Goal: Task Accomplishment & Management: Manage account settings

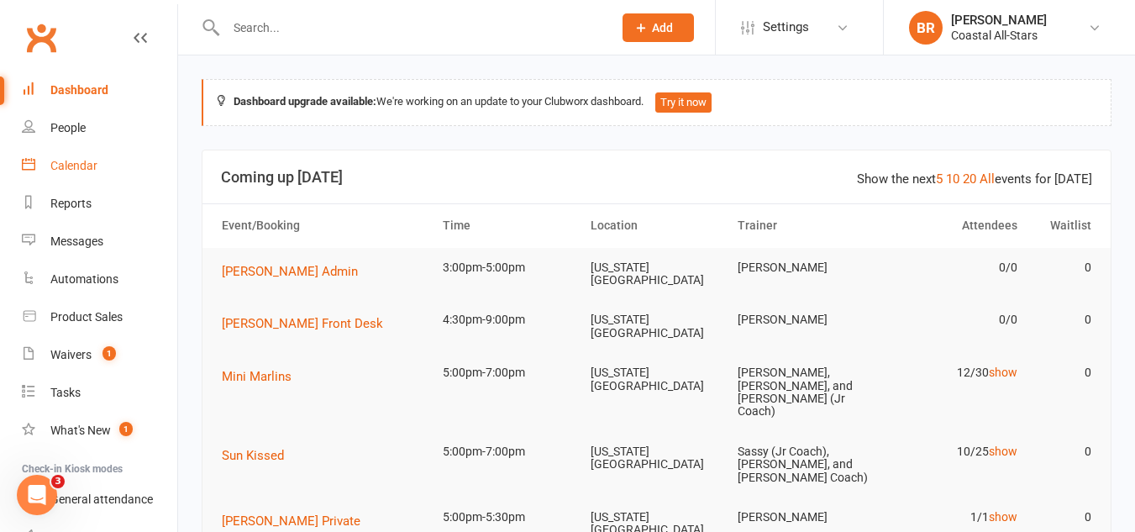
click at [48, 165] on link "Calendar" at bounding box center [99, 166] width 155 height 38
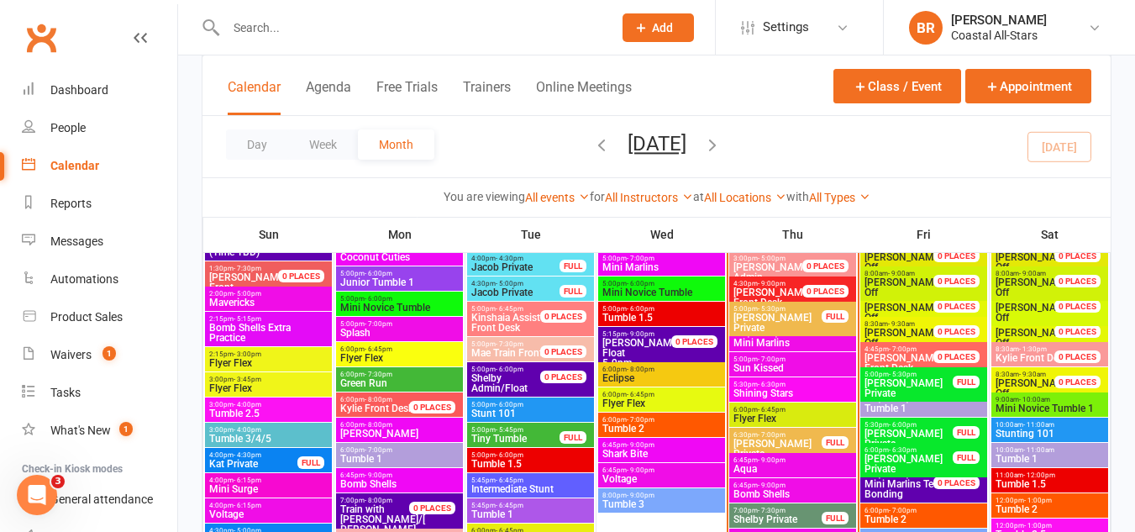
scroll to position [852, 0]
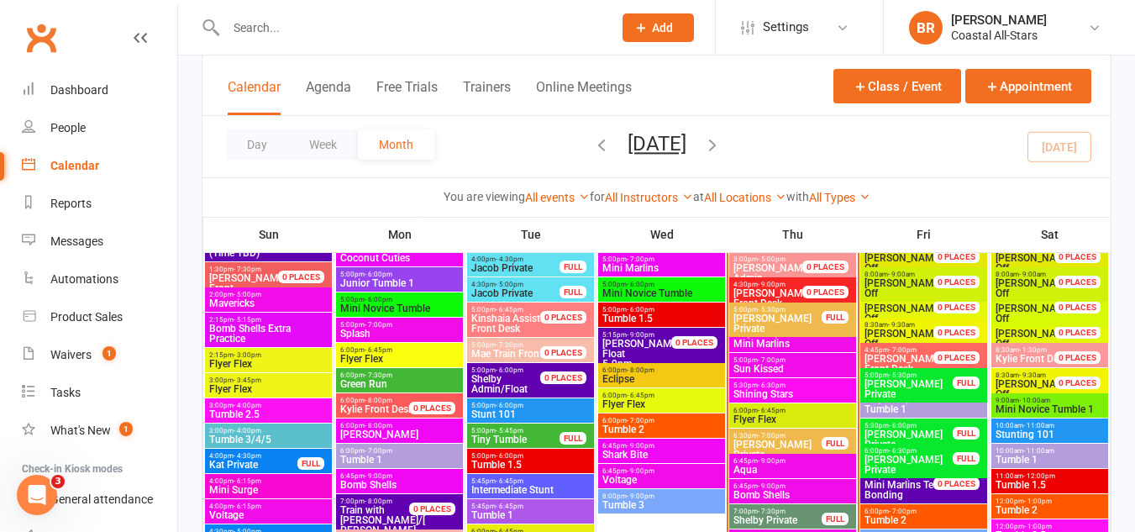
click at [758, 308] on span "- 5:30pm" at bounding box center [772, 310] width 28 height 8
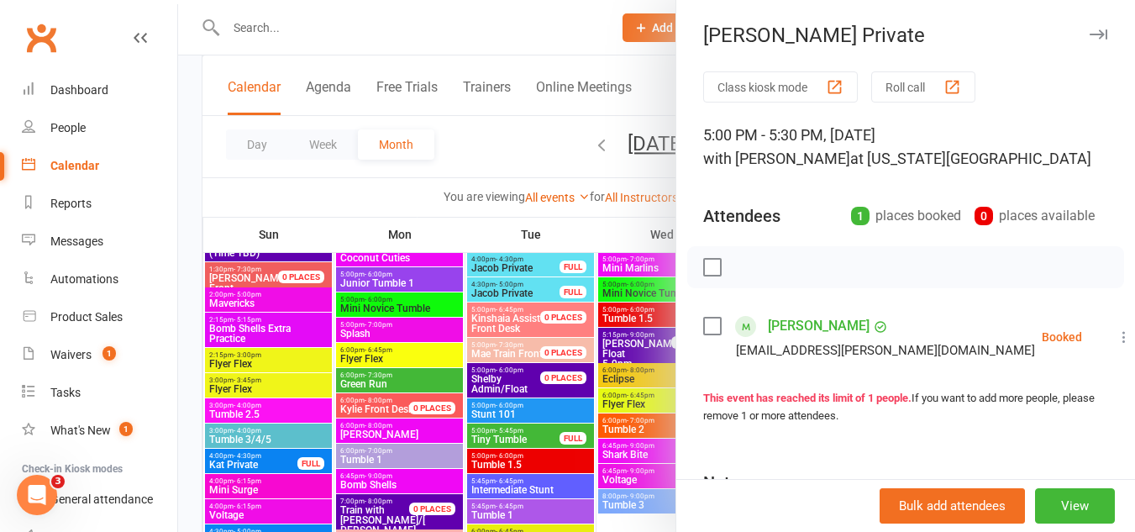
click at [705, 322] on label at bounding box center [711, 326] width 17 height 17
click at [740, 265] on icon "button" at bounding box center [749, 267] width 18 height 18
click at [535, 121] on div at bounding box center [656, 266] width 957 height 532
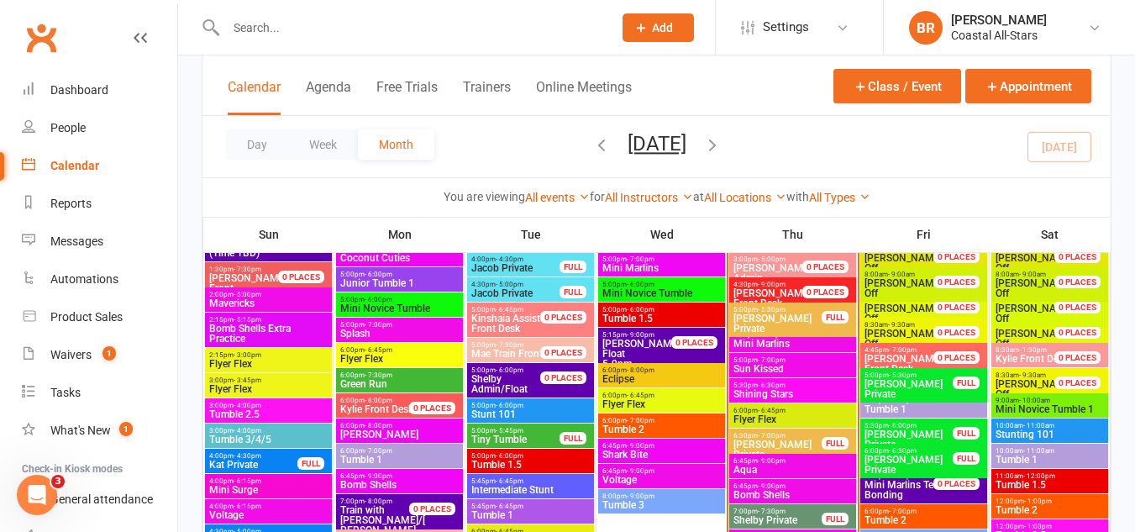
click at [756, 328] on div "5:00pm - 7:00pm Mini Marlins" at bounding box center [792, 340] width 127 height 24
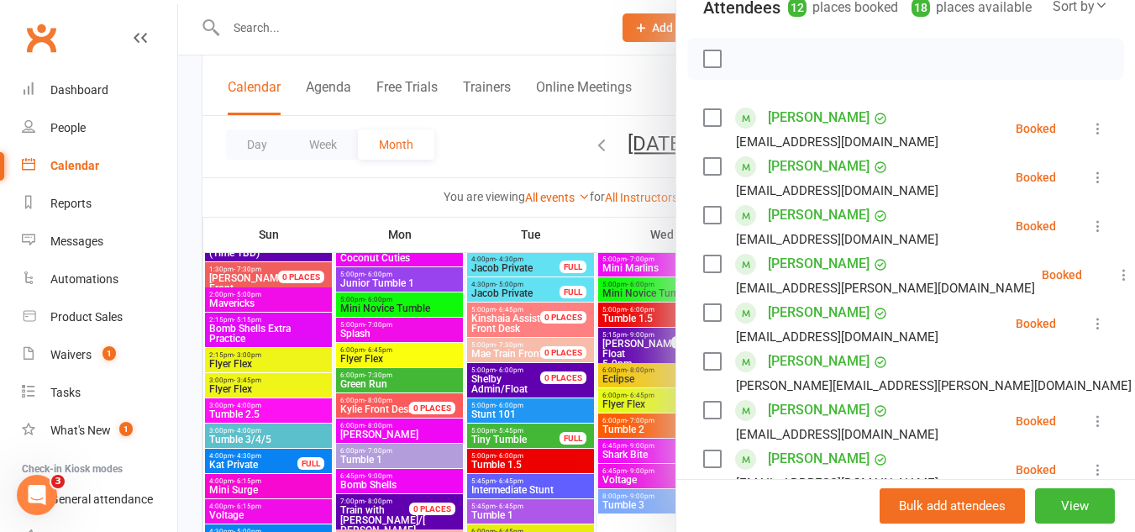
scroll to position [254, 0]
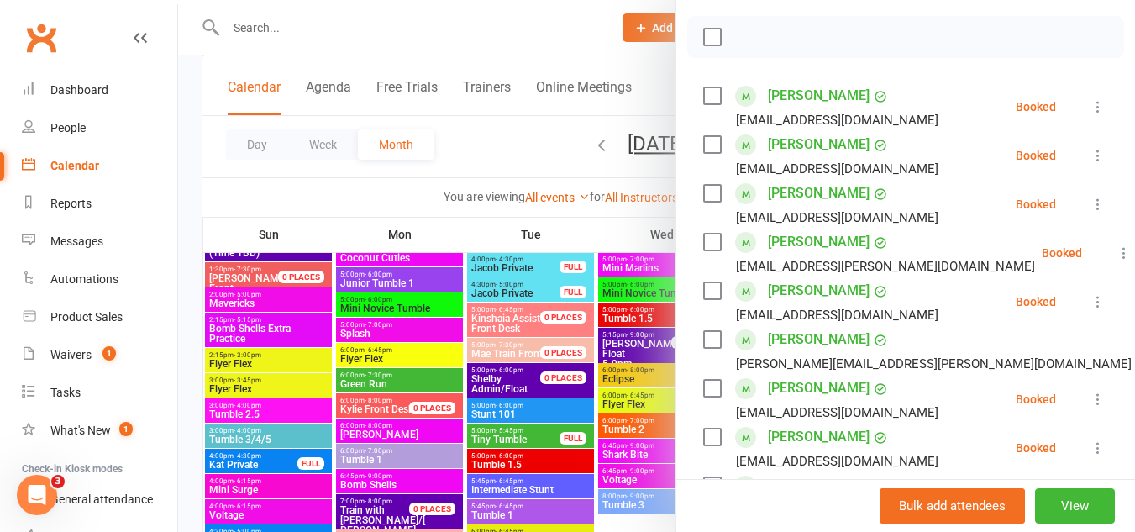
click at [708, 104] on label at bounding box center [711, 95] width 17 height 17
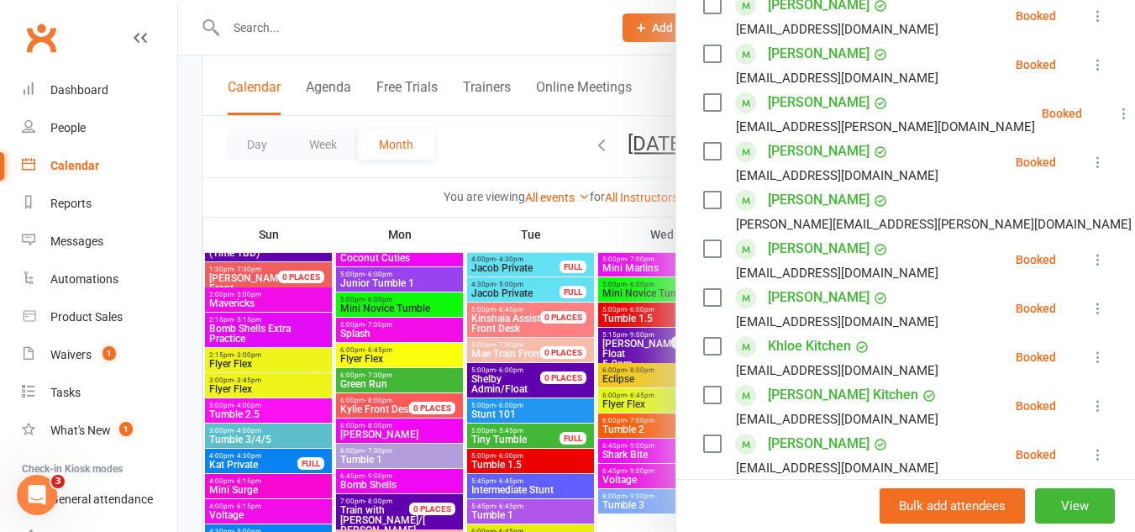
scroll to position [397, 0]
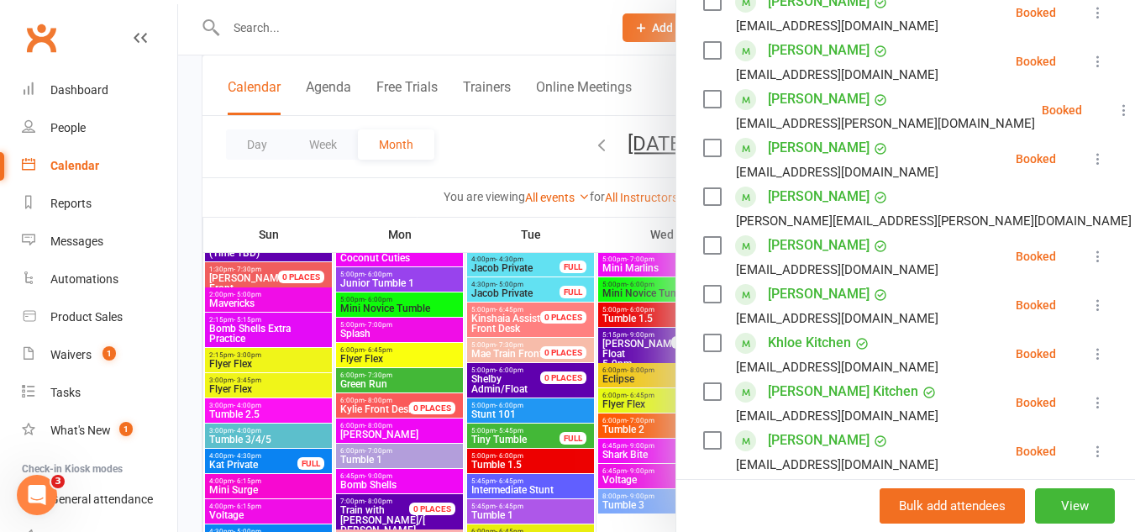
click at [703, 205] on label at bounding box center [711, 196] width 17 height 17
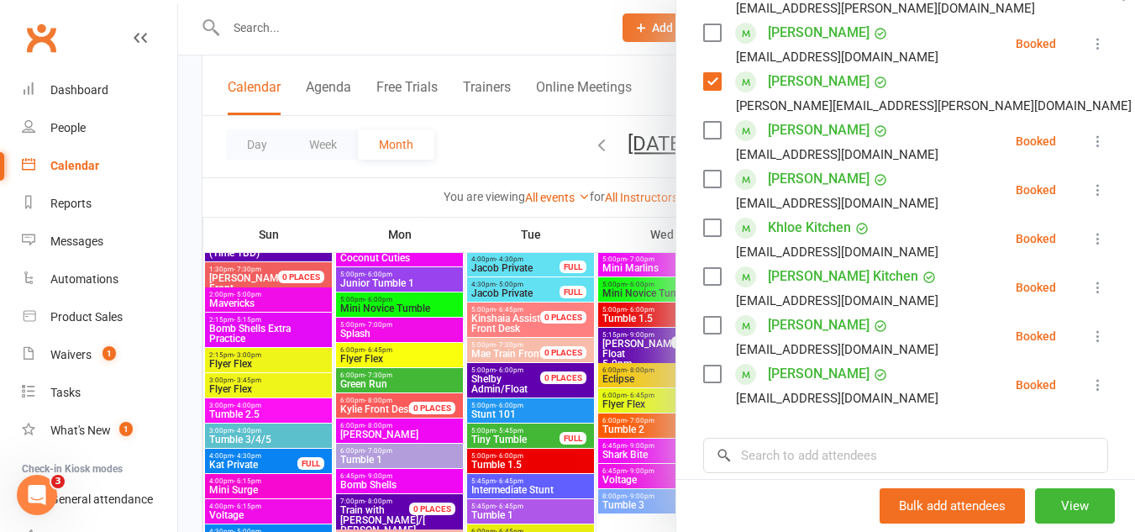
scroll to position [519, 0]
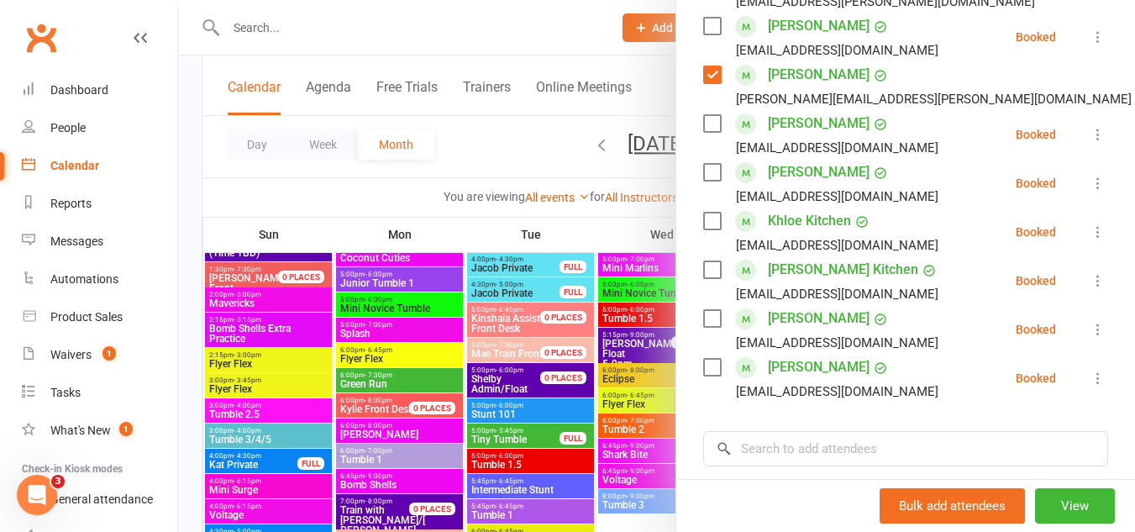
click at [704, 229] on label at bounding box center [711, 221] width 17 height 17
click at [704, 278] on label at bounding box center [711, 269] width 17 height 17
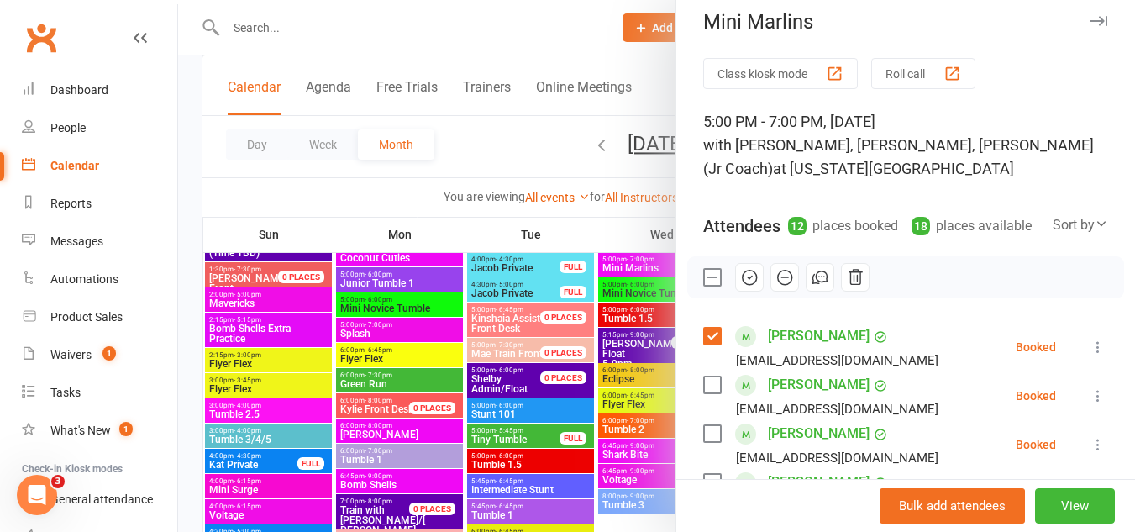
scroll to position [0, 0]
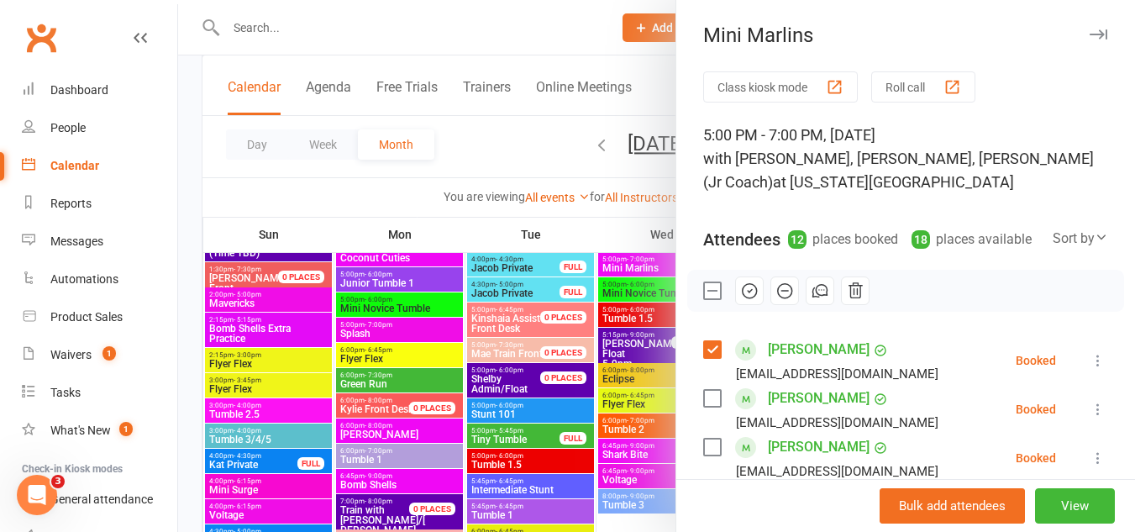
click at [741, 300] on icon "button" at bounding box center [749, 291] width 18 height 18
click at [497, 145] on div at bounding box center [656, 266] width 957 height 532
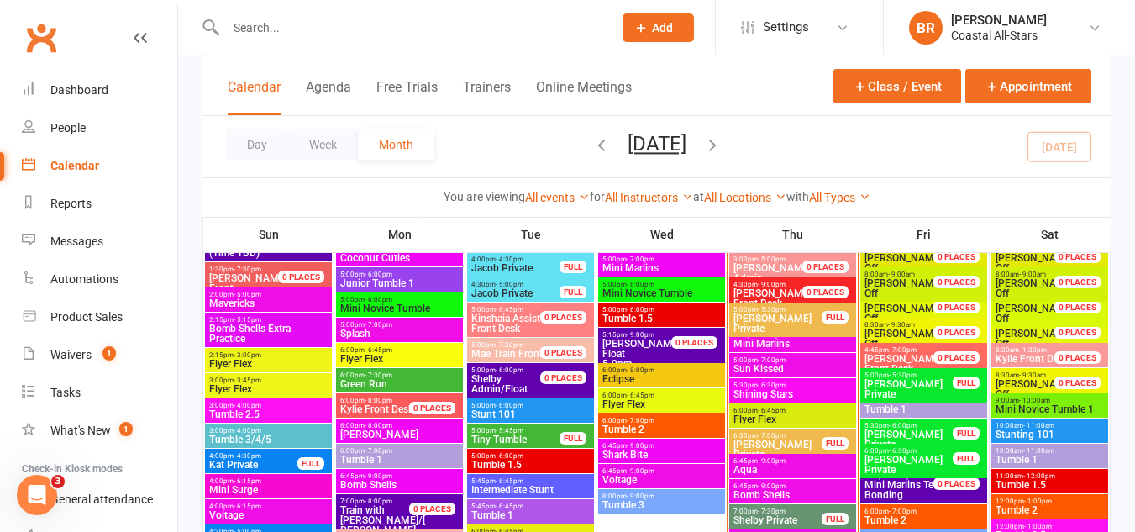
click at [781, 364] on span "Sun Kissed" at bounding box center [793, 369] width 120 height 10
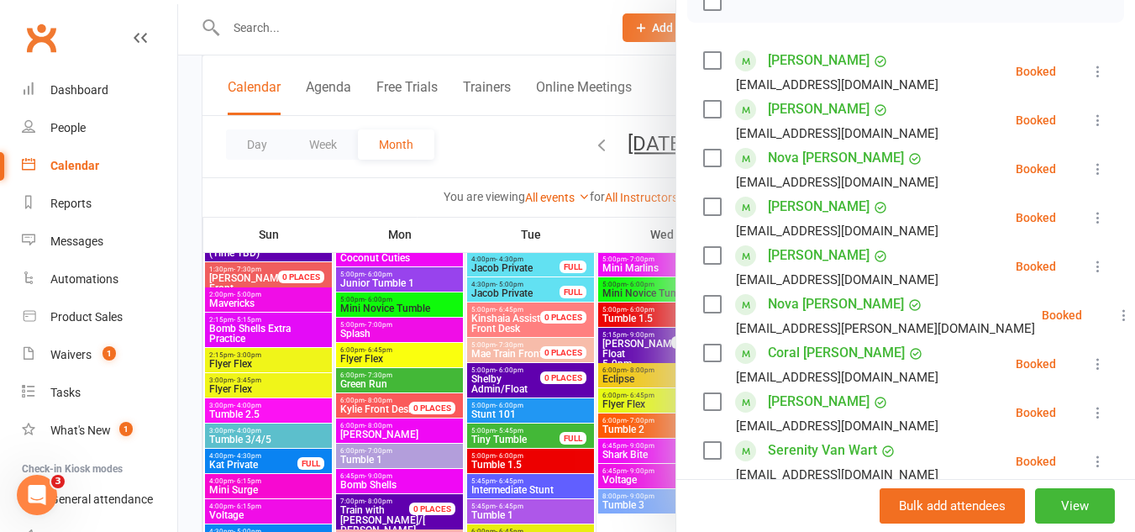
scroll to position [313, 0]
click at [707, 107] on label at bounding box center [711, 108] width 17 height 17
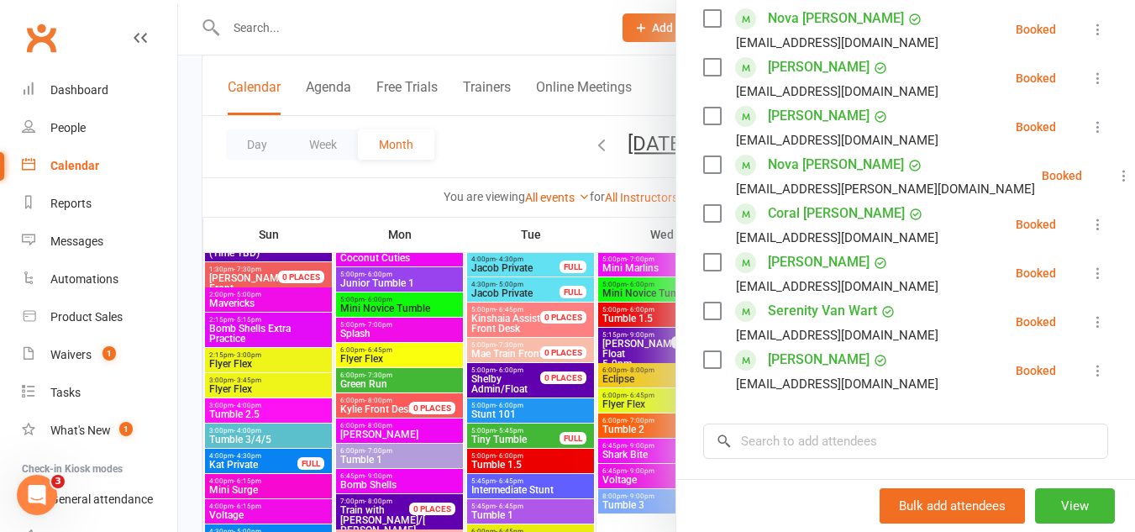
scroll to position [453, 0]
click at [703, 260] on label at bounding box center [711, 261] width 17 height 17
click at [703, 304] on label at bounding box center [711, 310] width 17 height 17
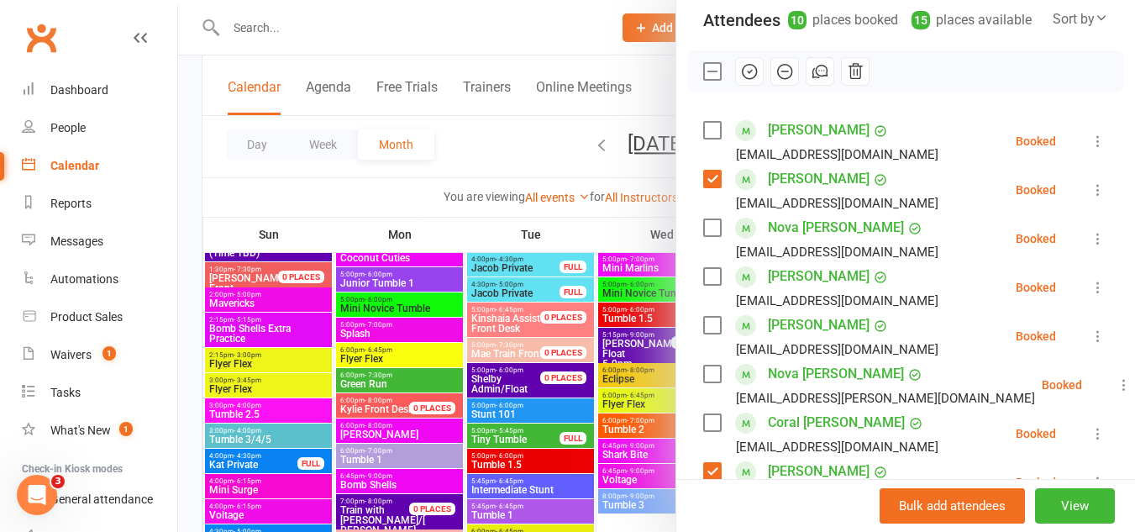
scroll to position [239, 0]
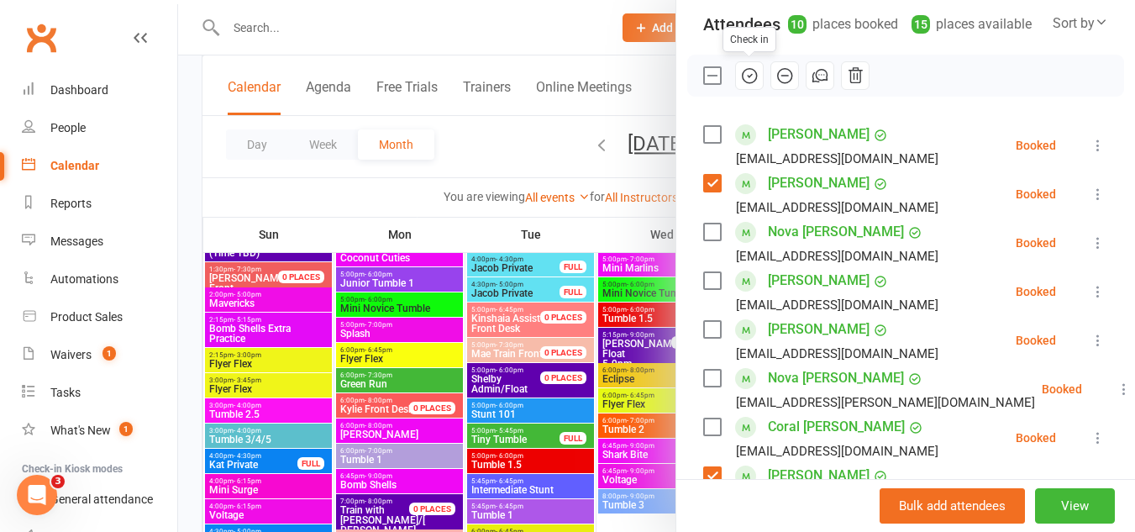
click at [740, 70] on icon "button" at bounding box center [749, 75] width 18 height 18
click at [516, 141] on div at bounding box center [656, 266] width 957 height 532
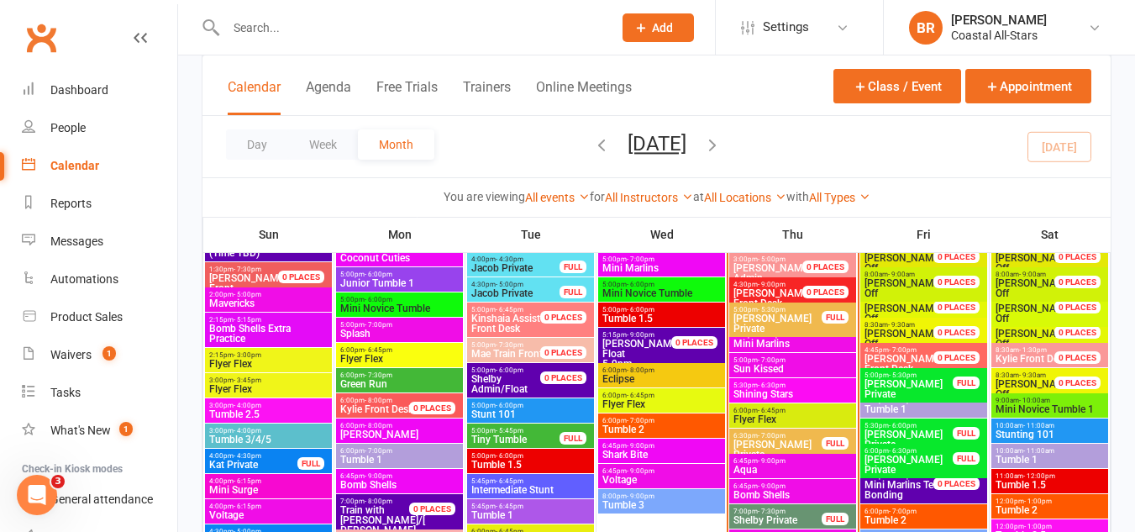
click at [810, 331] on span "5:00pm - 7:00pm" at bounding box center [793, 335] width 120 height 8
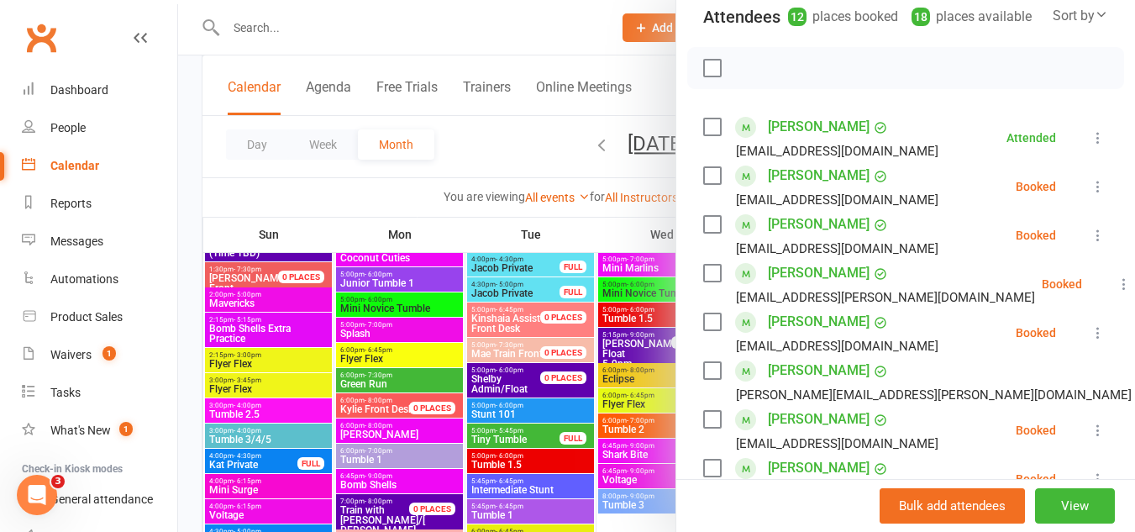
scroll to position [234, 0]
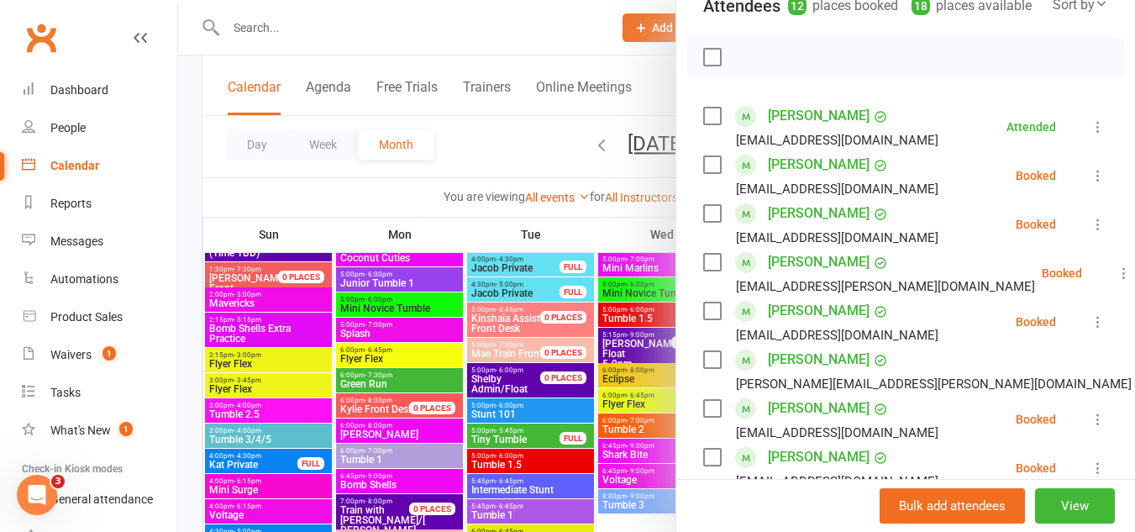
click at [703, 271] on label at bounding box center [711, 262] width 17 height 17
click at [708, 173] on label at bounding box center [711, 164] width 17 height 17
click at [744, 66] on icon "button" at bounding box center [749, 57] width 18 height 18
click at [515, 155] on div at bounding box center [656, 266] width 957 height 532
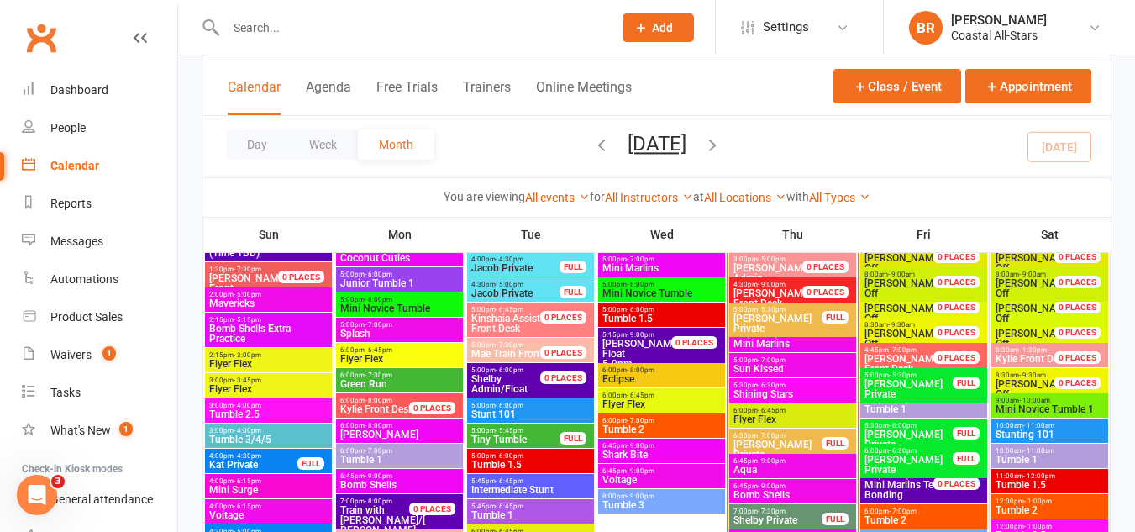
click at [760, 359] on span "- 7:00pm" at bounding box center [772, 360] width 28 height 8
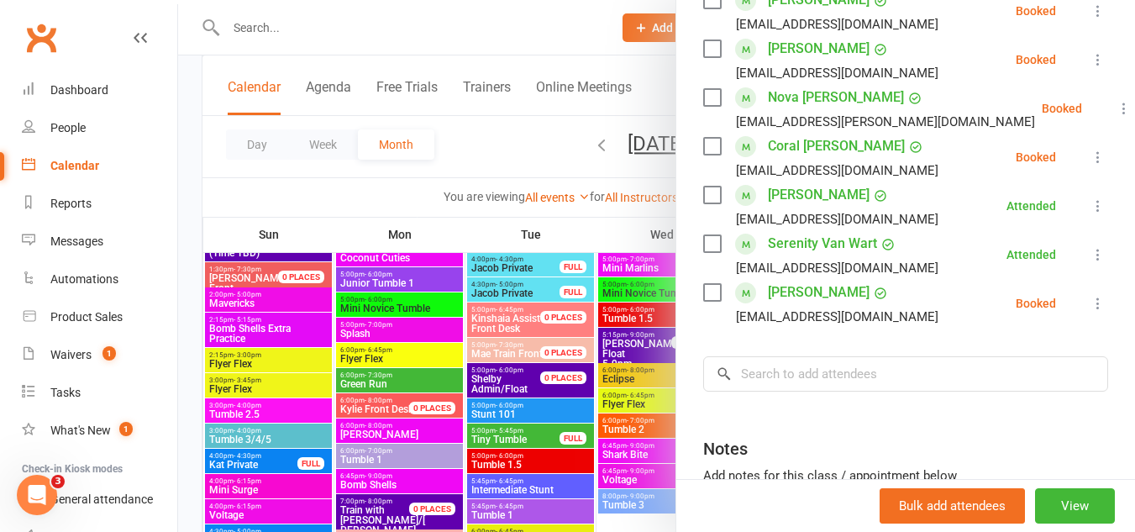
scroll to position [532, 0]
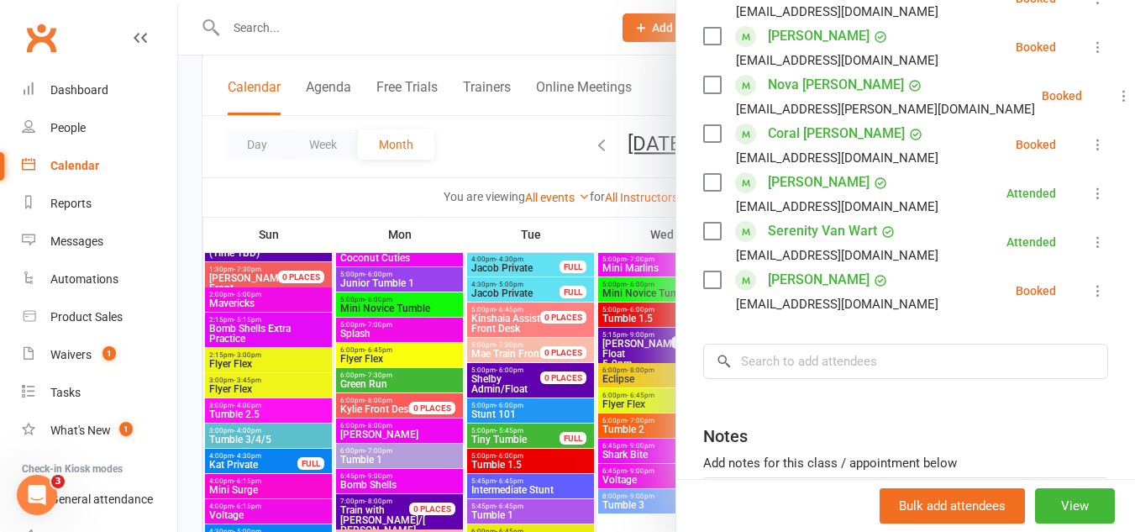
click at [706, 278] on label at bounding box center [711, 279] width 17 height 17
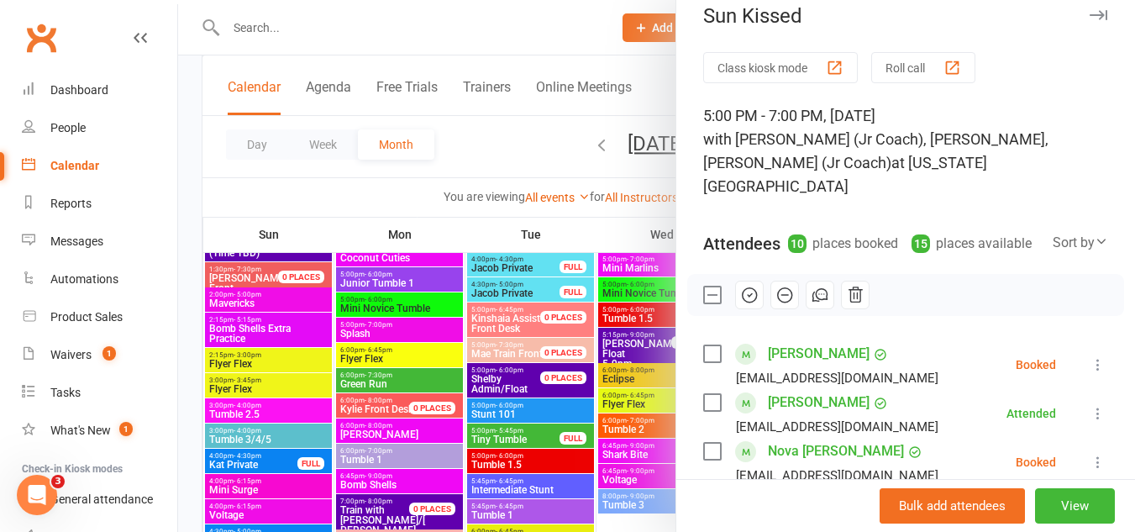
scroll to position [0, 0]
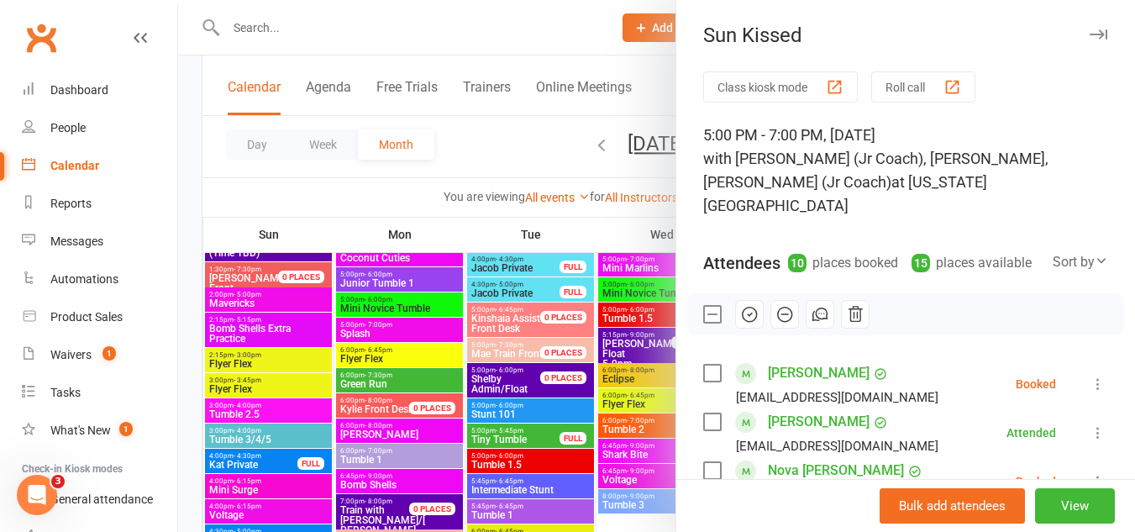
click at [740, 314] on icon "button" at bounding box center [749, 314] width 18 height 18
click at [495, 129] on div at bounding box center [656, 266] width 957 height 532
